Goal: Check status

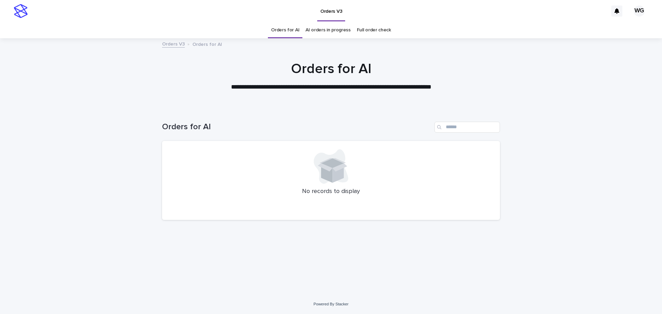
click at [341, 33] on link "AI orders in progress" at bounding box center [328, 30] width 45 height 16
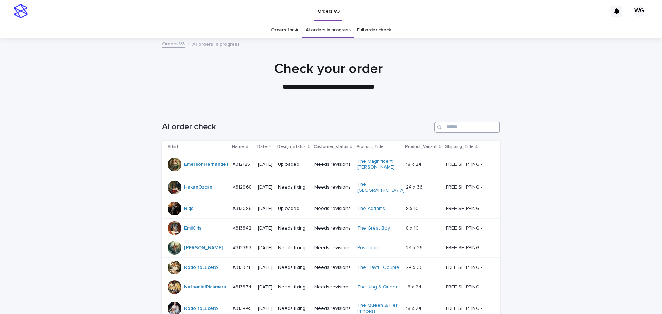
click at [467, 123] on input "Search" at bounding box center [468, 127] width 66 height 11
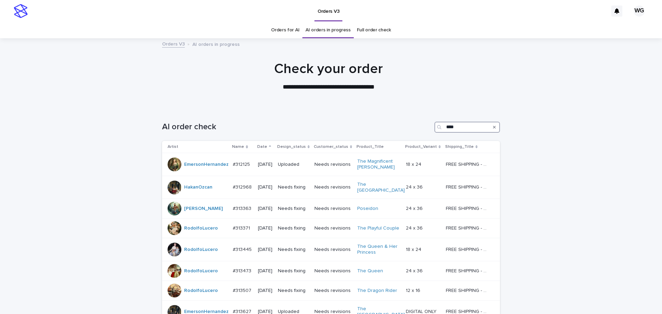
type input "*****"
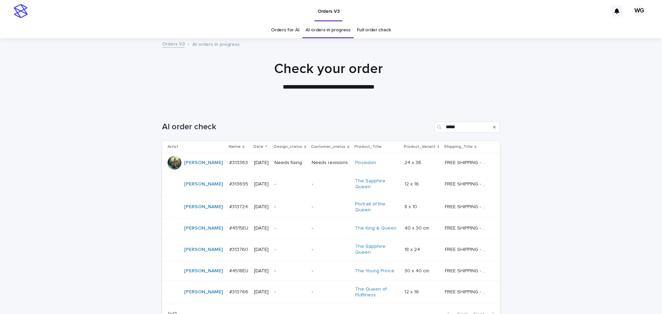
click at [300, 181] on div "-" at bounding box center [291, 183] width 32 height 7
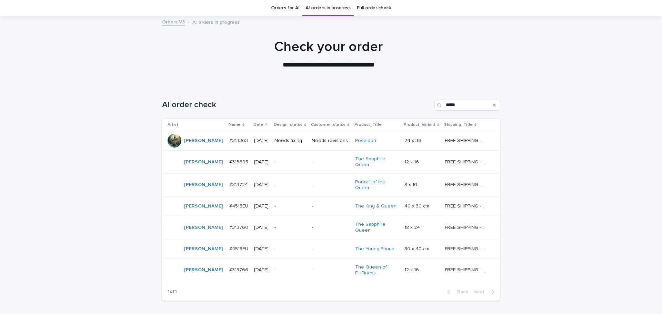
click at [312, 244] on div "-" at bounding box center [331, 249] width 38 height 11
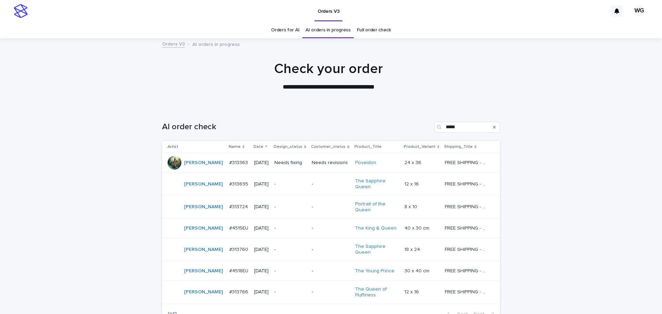
scroll to position [22, 0]
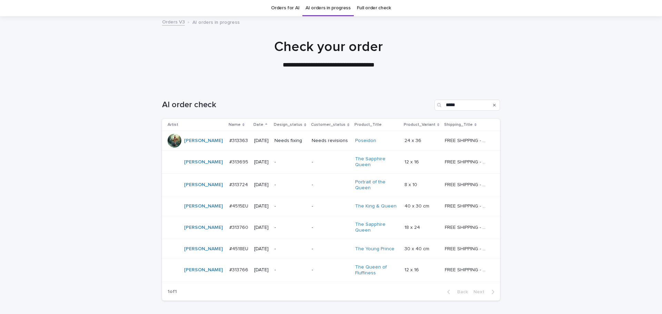
click at [312, 222] on div "-" at bounding box center [331, 227] width 38 height 11
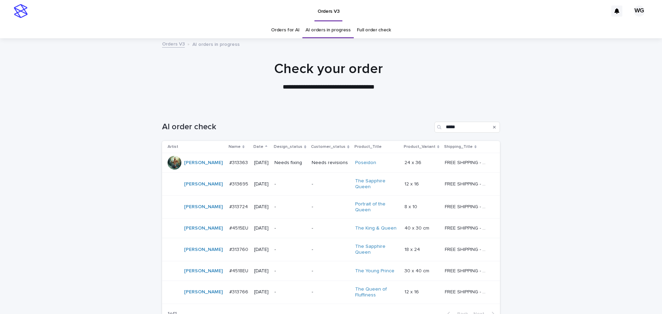
scroll to position [22, 0]
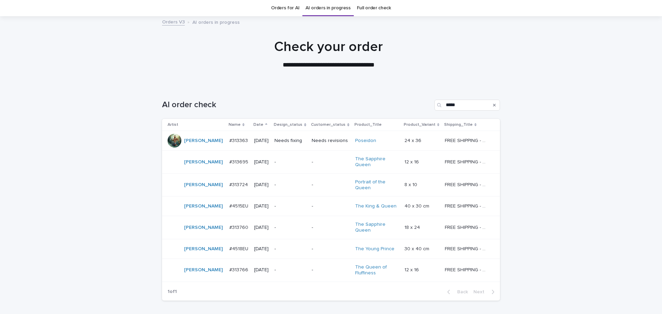
click at [305, 205] on td "-" at bounding box center [290, 207] width 37 height 20
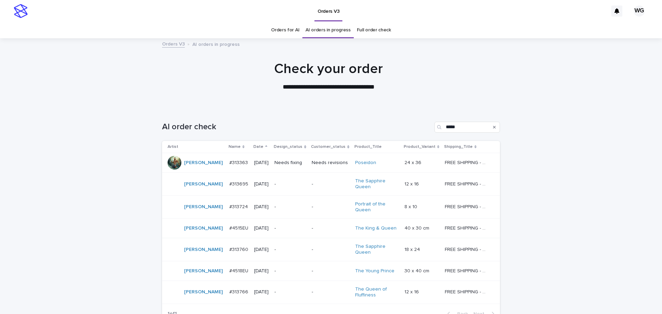
scroll to position [22, 0]
